Goal: Find specific fact: Find contact information

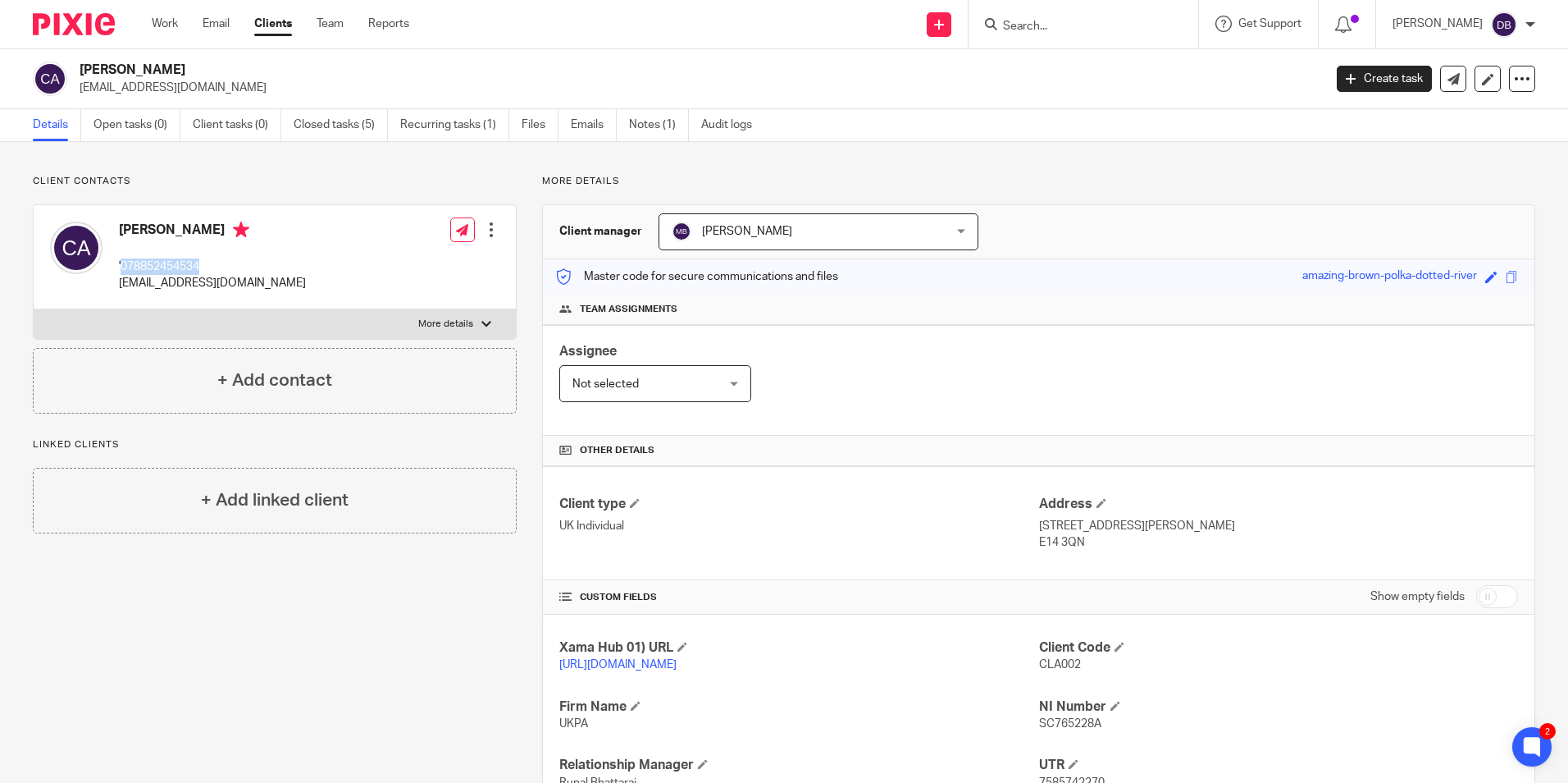
drag, startPoint x: 210, startPoint y: 260, endPoint x: 123, endPoint y: 274, distance: 88.1
click at [123, 274] on p "'078852454534" at bounding box center [212, 266] width 187 height 17
copy p "078852454534"
click at [202, 262] on p "'078852454534" at bounding box center [212, 266] width 187 height 17
drag, startPoint x: 202, startPoint y: 262, endPoint x: 146, endPoint y: 265, distance: 56.1
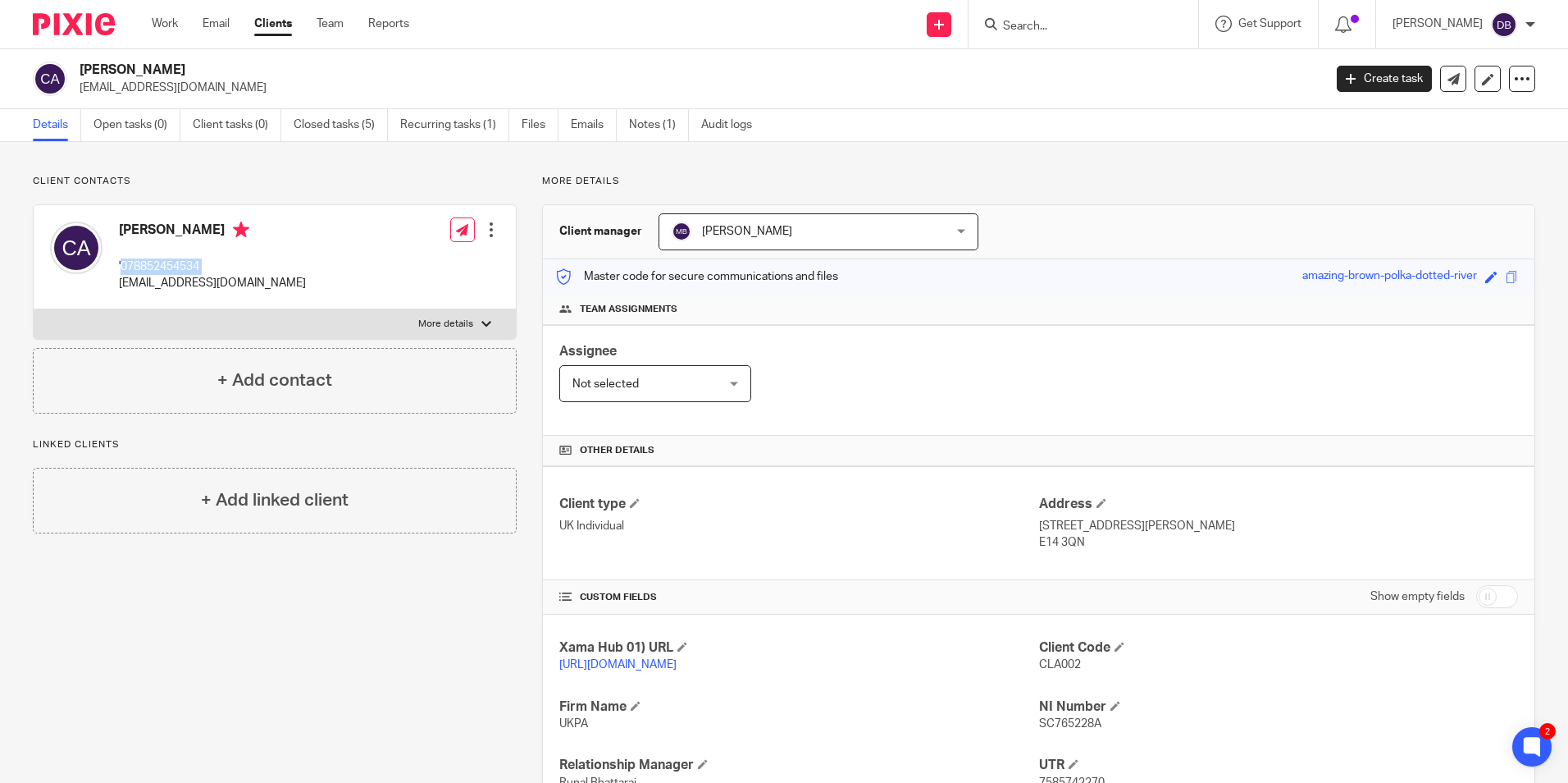
click at [146, 265] on p "'078852454534" at bounding box center [212, 266] width 187 height 17
click at [1536, 758] on icon at bounding box center [1533, 747] width 27 height 27
drag, startPoint x: 202, startPoint y: 261, endPoint x: 123, endPoint y: 265, distance: 79.1
click at [123, 265] on p "'078852454534" at bounding box center [212, 266] width 187 height 17
copy p "078852454534"
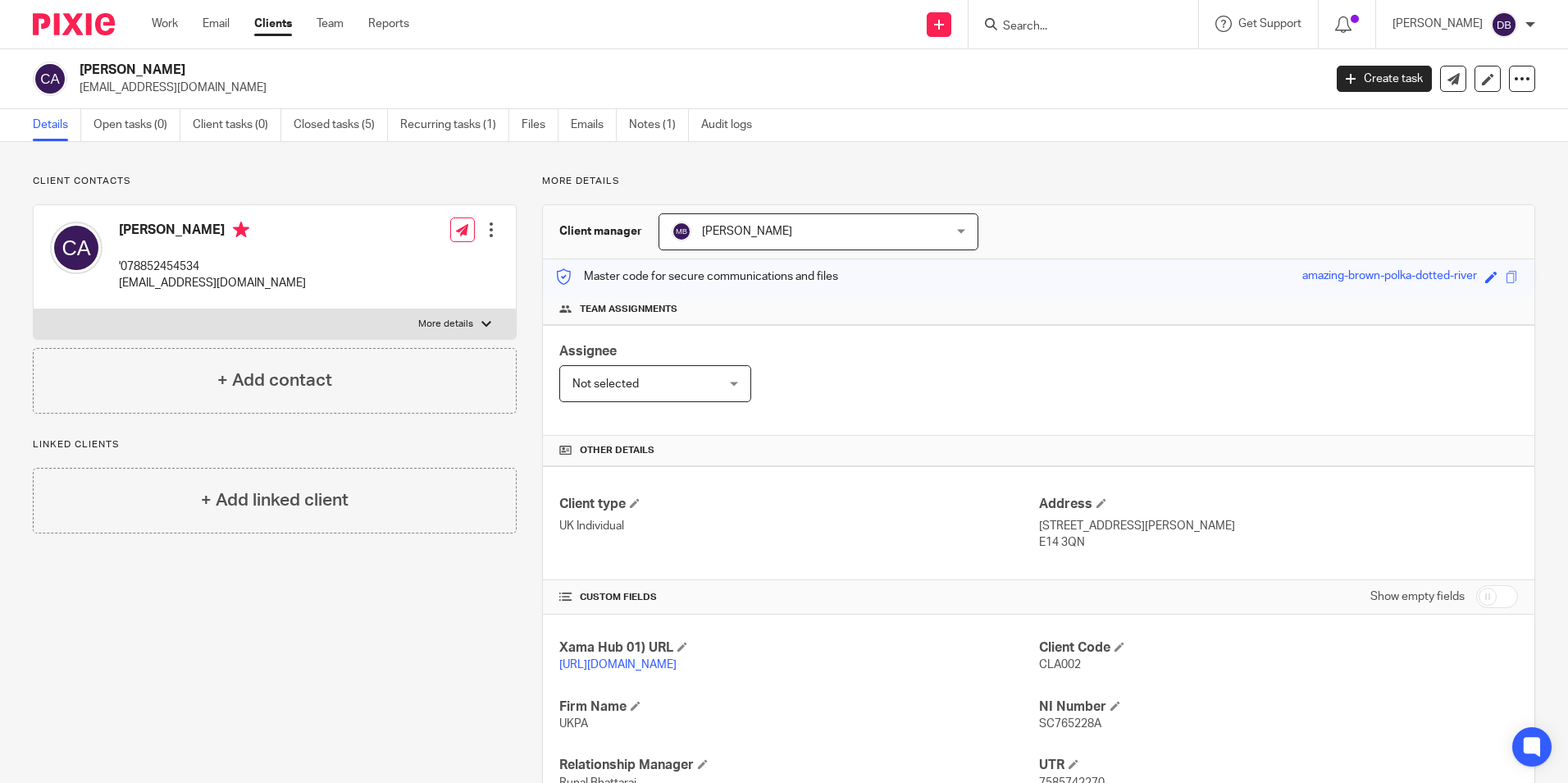
click at [1041, 24] on input "Search" at bounding box center [1076, 26] width 148 height 15
type input "open inter"
click at [1196, 55] on link at bounding box center [1137, 70] width 277 height 38
